Goal: Information Seeking & Learning: Learn about a topic

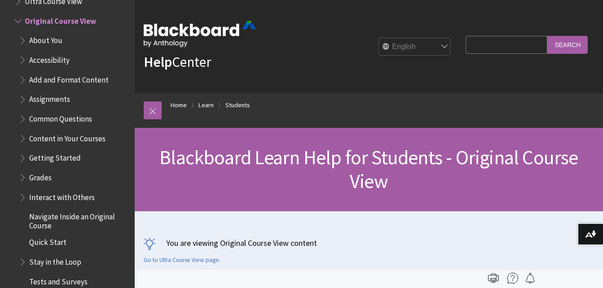
click at [481, 45] on input "Search Query" at bounding box center [507, 45] width 82 height 18
type input "respondus"
click at [569, 50] on input "Search" at bounding box center [567, 45] width 40 height 18
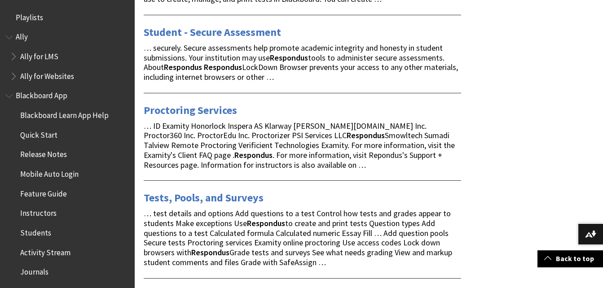
scroll to position [215, 0]
click at [347, 134] on strong "Respondus" at bounding box center [366, 135] width 38 height 10
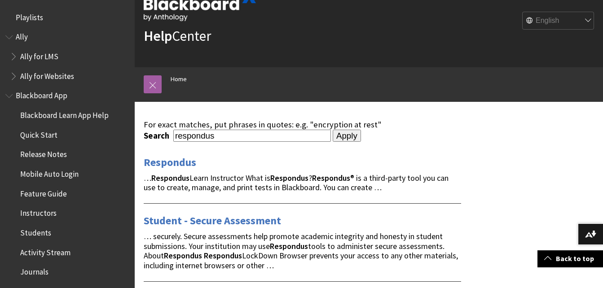
scroll to position [0, 0]
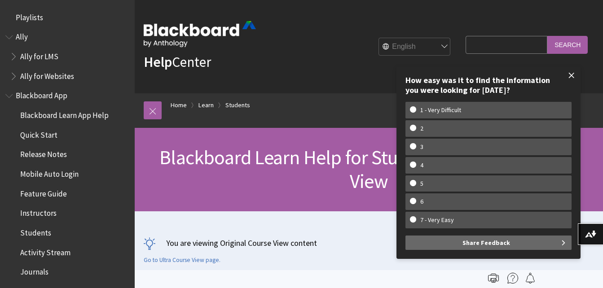
click at [576, 76] on span at bounding box center [571, 75] width 19 height 19
